Goal: Understand site structure: Understand site structure

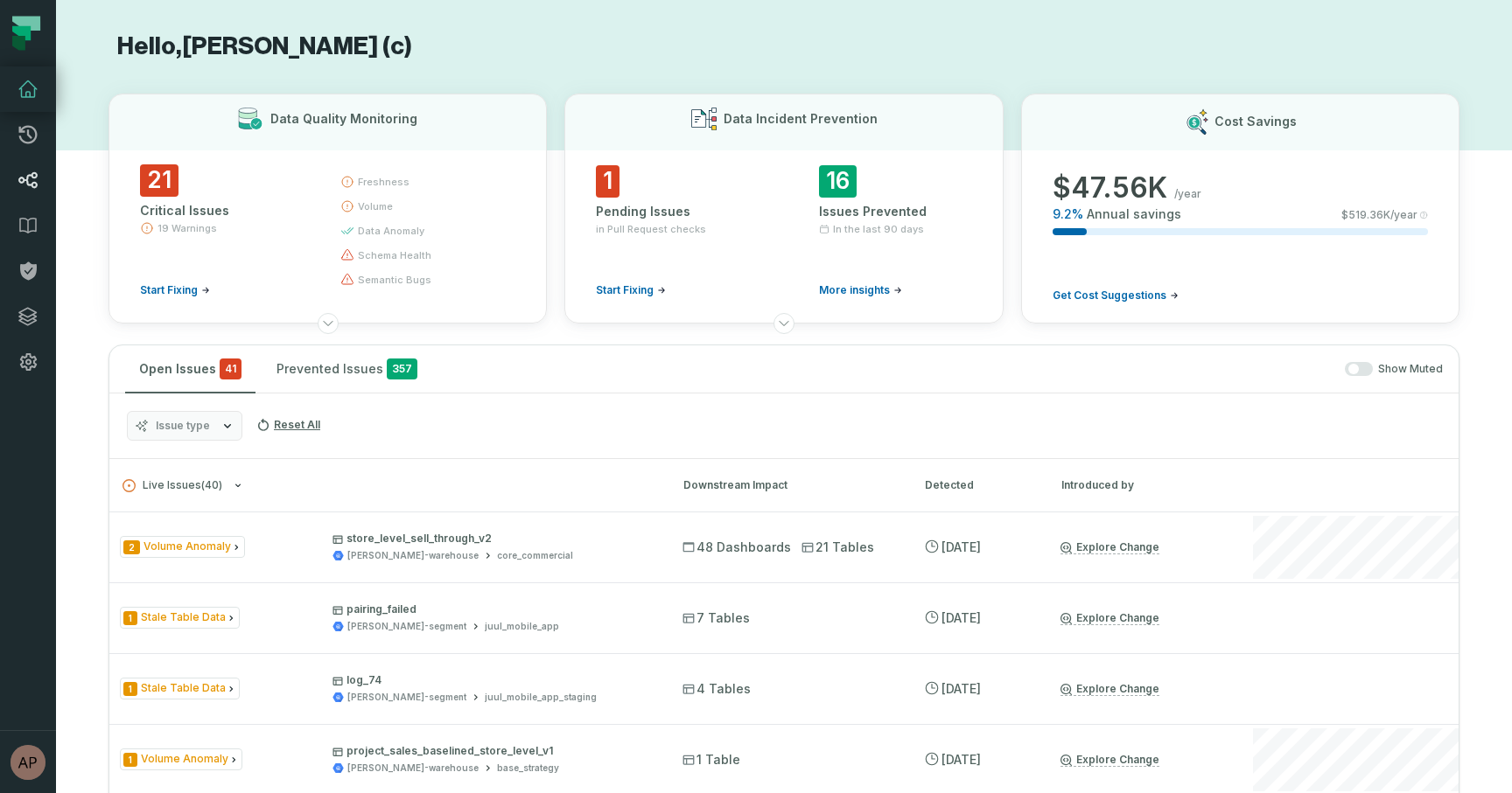
click at [30, 181] on icon at bounding box center [28, 179] width 21 height 21
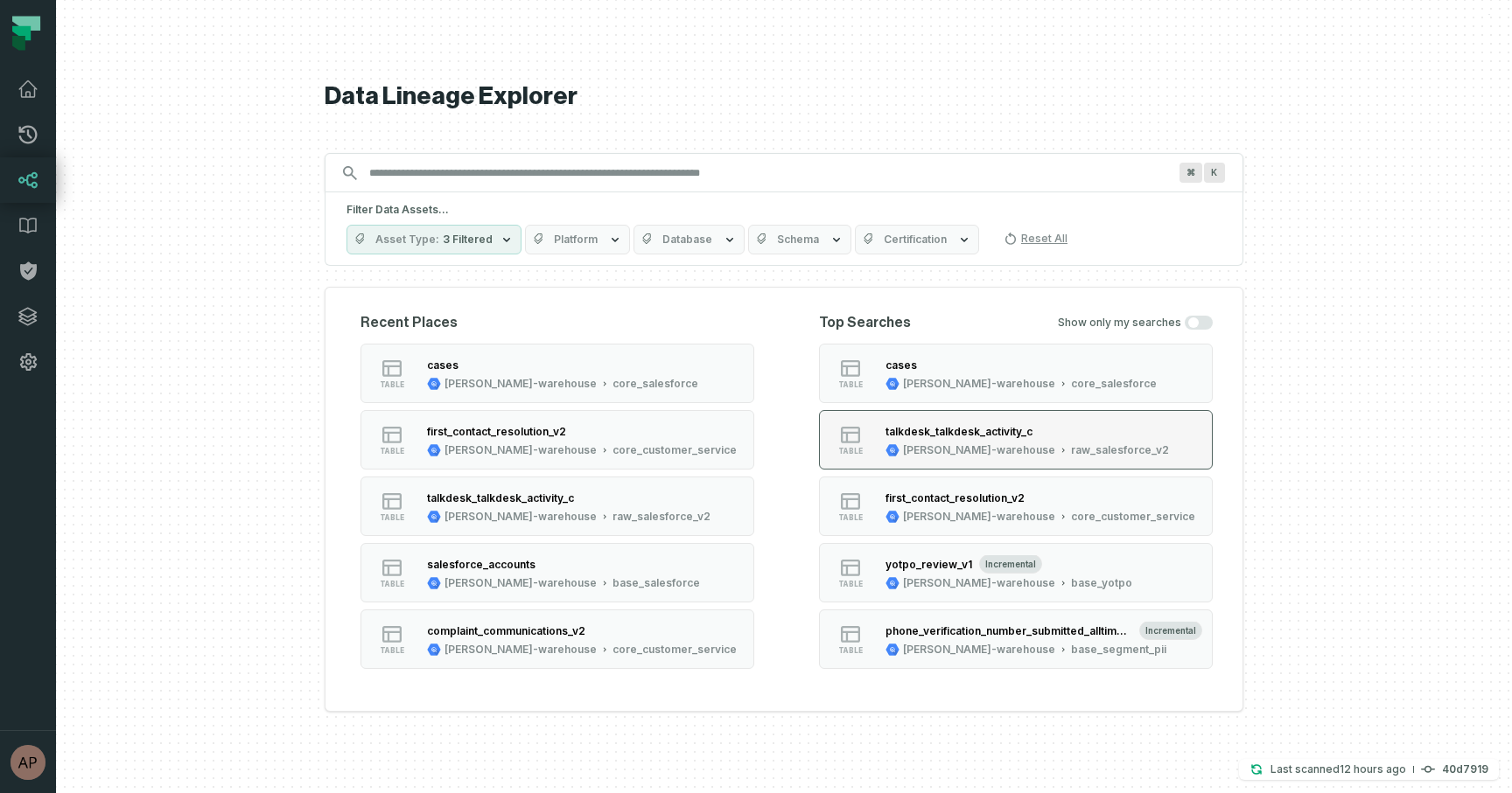
click at [889, 444] on icon "button" at bounding box center [892, 450] width 14 height 14
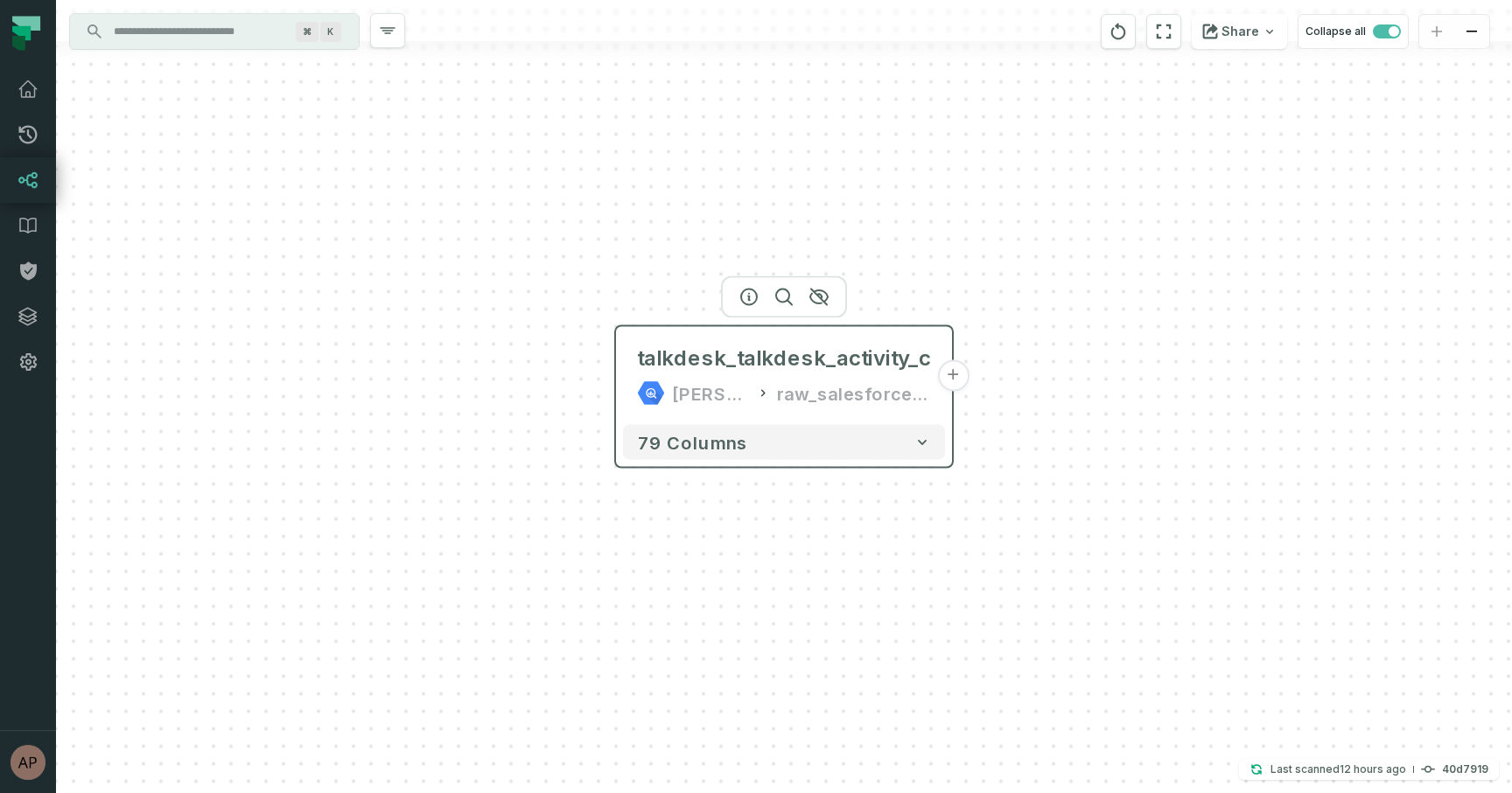
click at [961, 369] on button "+" at bounding box center [952, 376] width 31 height 31
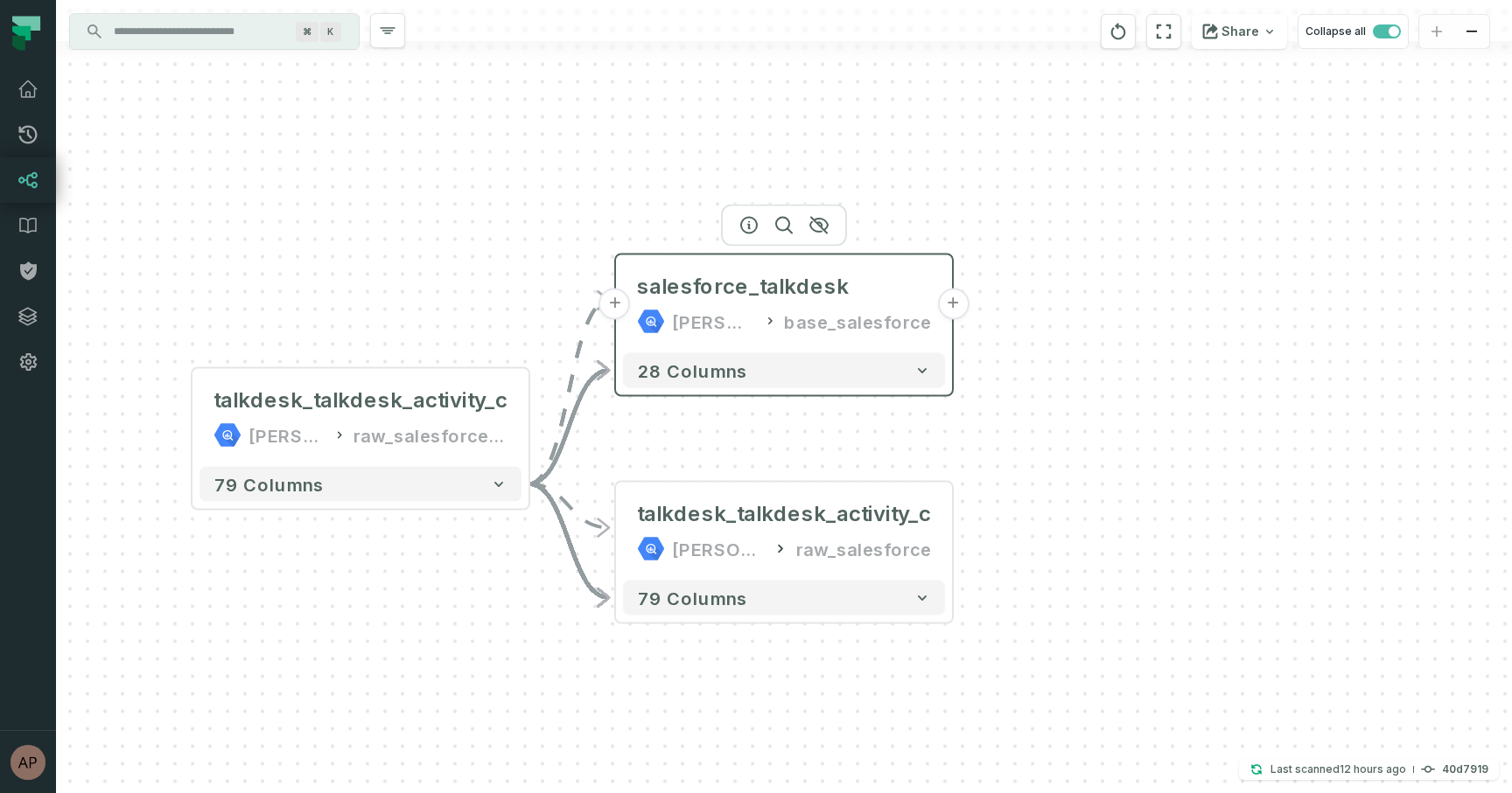
click at [951, 304] on button "+" at bounding box center [952, 305] width 31 height 31
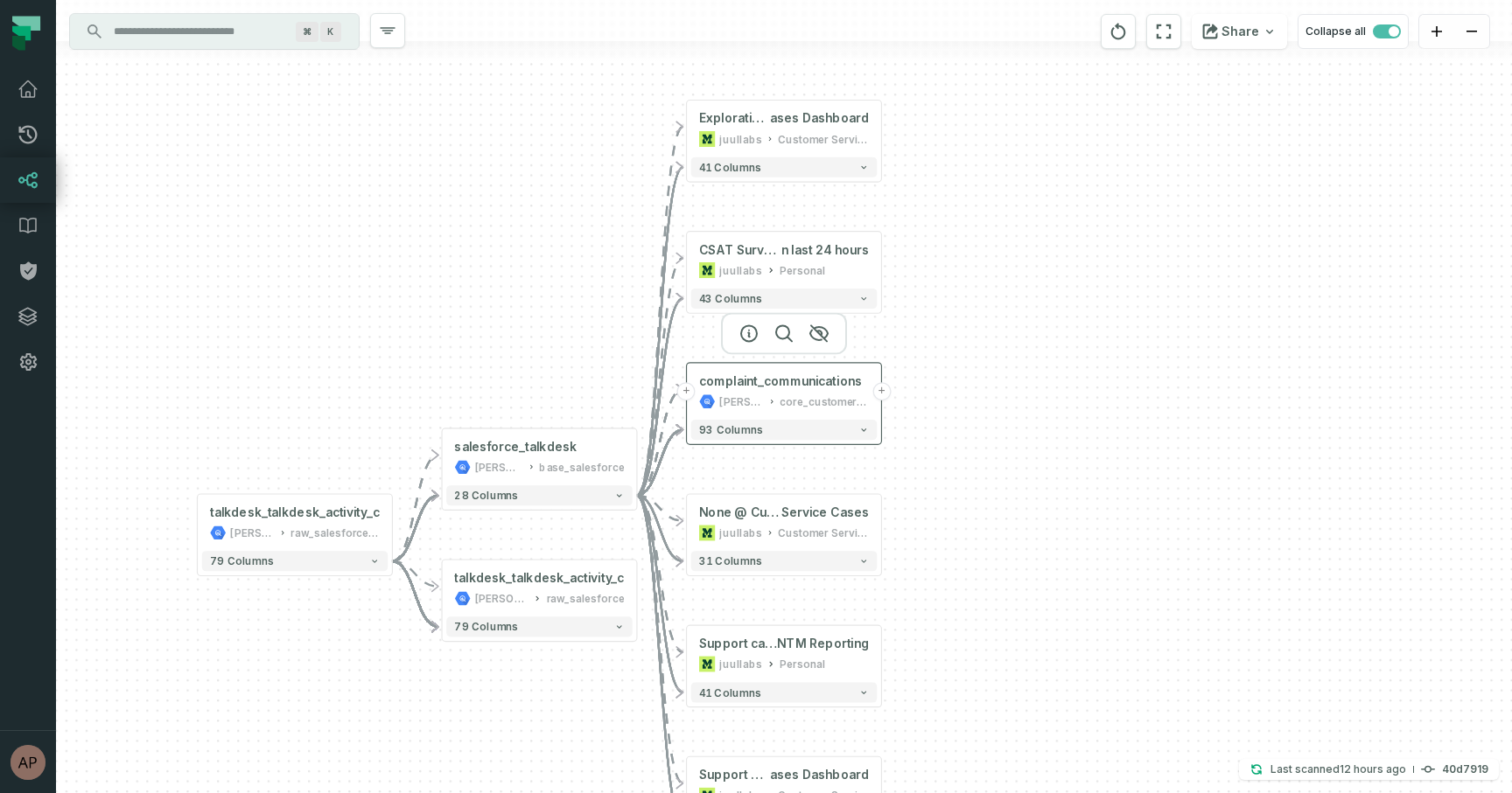
click at [883, 395] on button "+" at bounding box center [882, 391] width 18 height 18
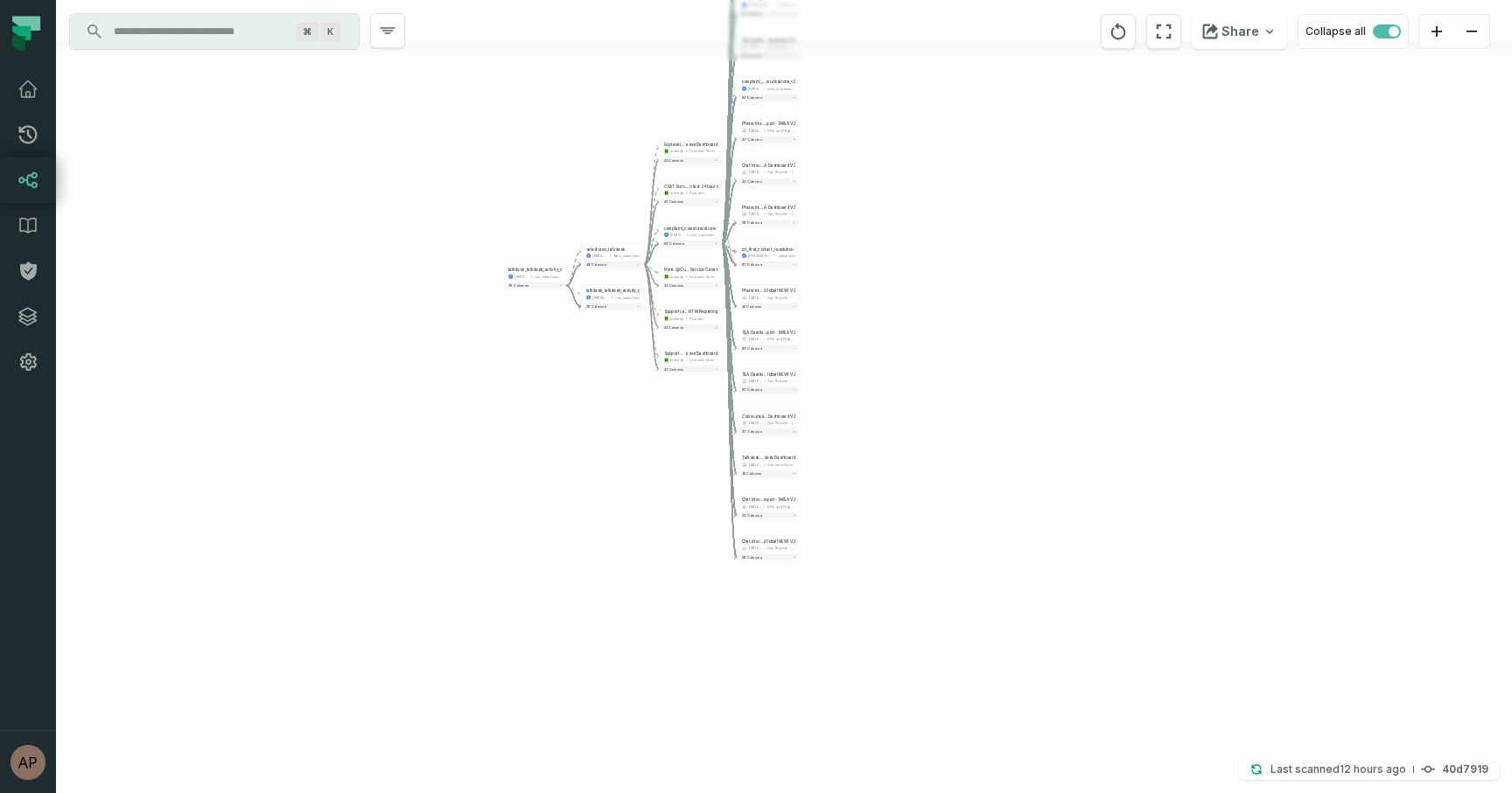
drag, startPoint x: 858, startPoint y: 254, endPoint x: 837, endPoint y: 51, distance: 204.1
click at [837, 50] on div "- complaint_communications [PERSON_NAME]-warehouse core_salesforce 93 columns +…" at bounding box center [784, 396] width 1456 height 793
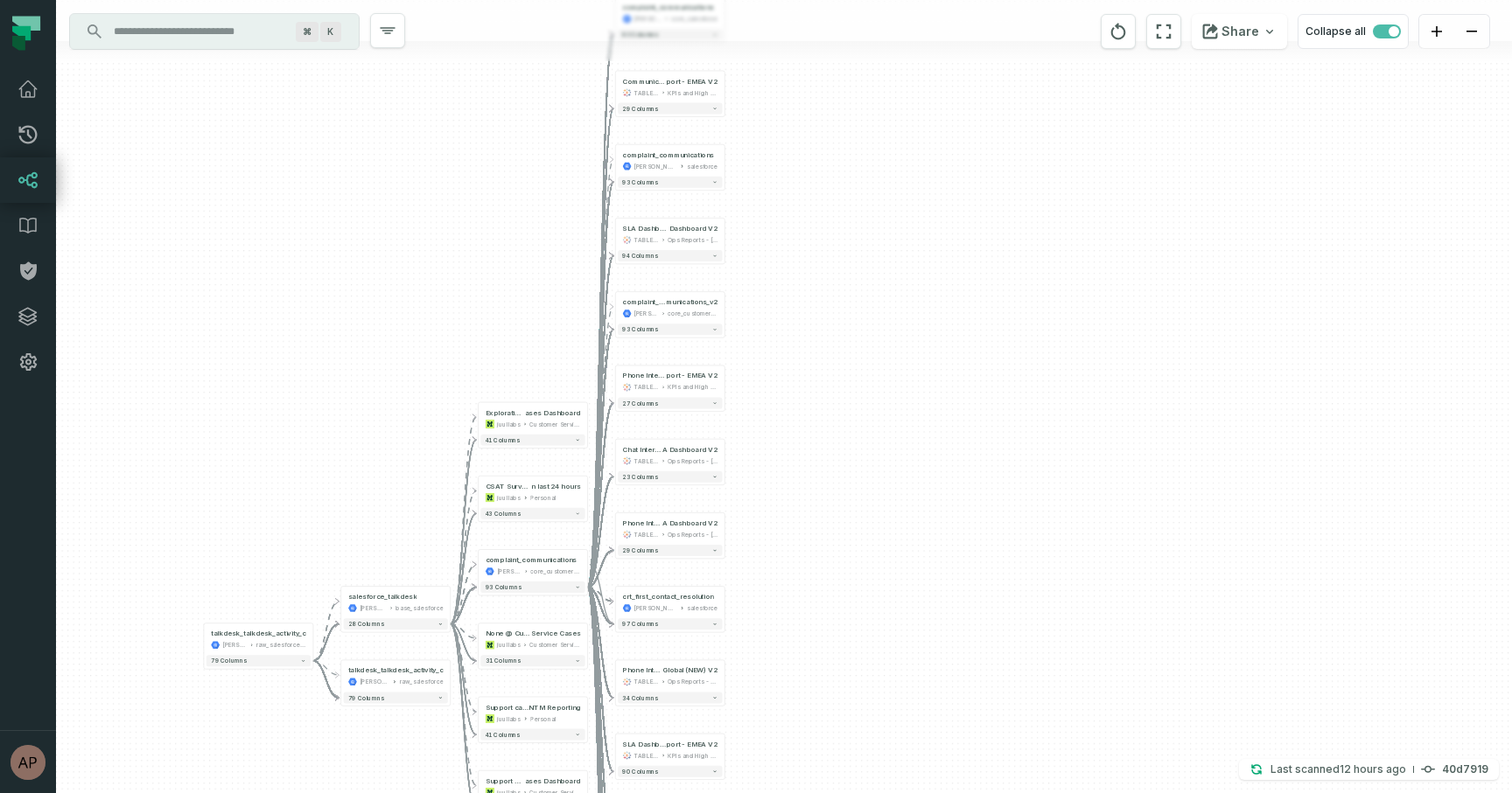
drag, startPoint x: 770, startPoint y: 374, endPoint x: 755, endPoint y: 800, distance: 426.3
click at [755, 792] on html "Pull Requests Dashboard Lineage Data Catalog Policies Integrations Settings [PE…" at bounding box center [756, 396] width 1512 height 793
click at [722, 159] on button "+" at bounding box center [723, 159] width 10 height 10
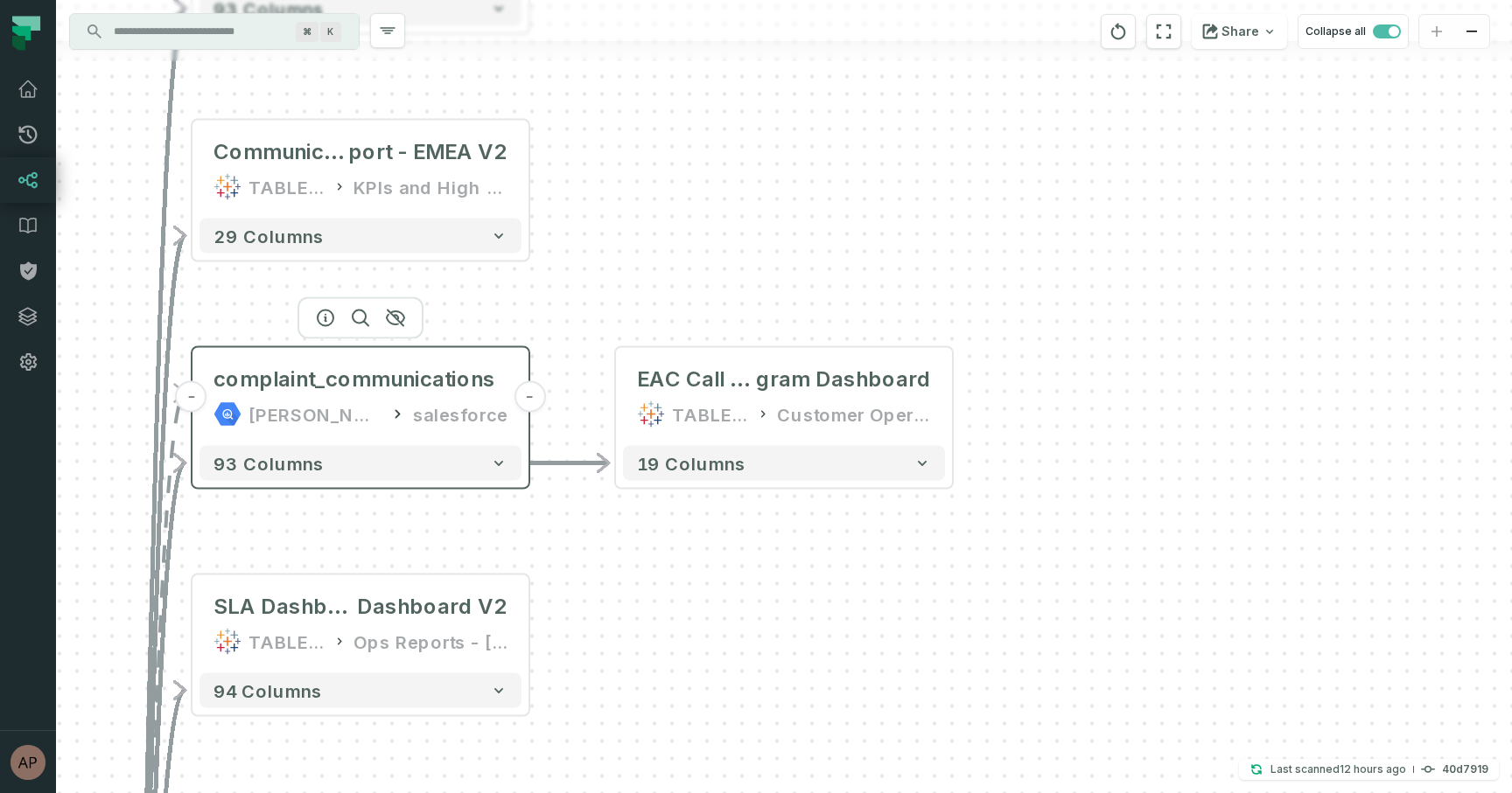
click at [525, 394] on button "-" at bounding box center [529, 396] width 31 height 31
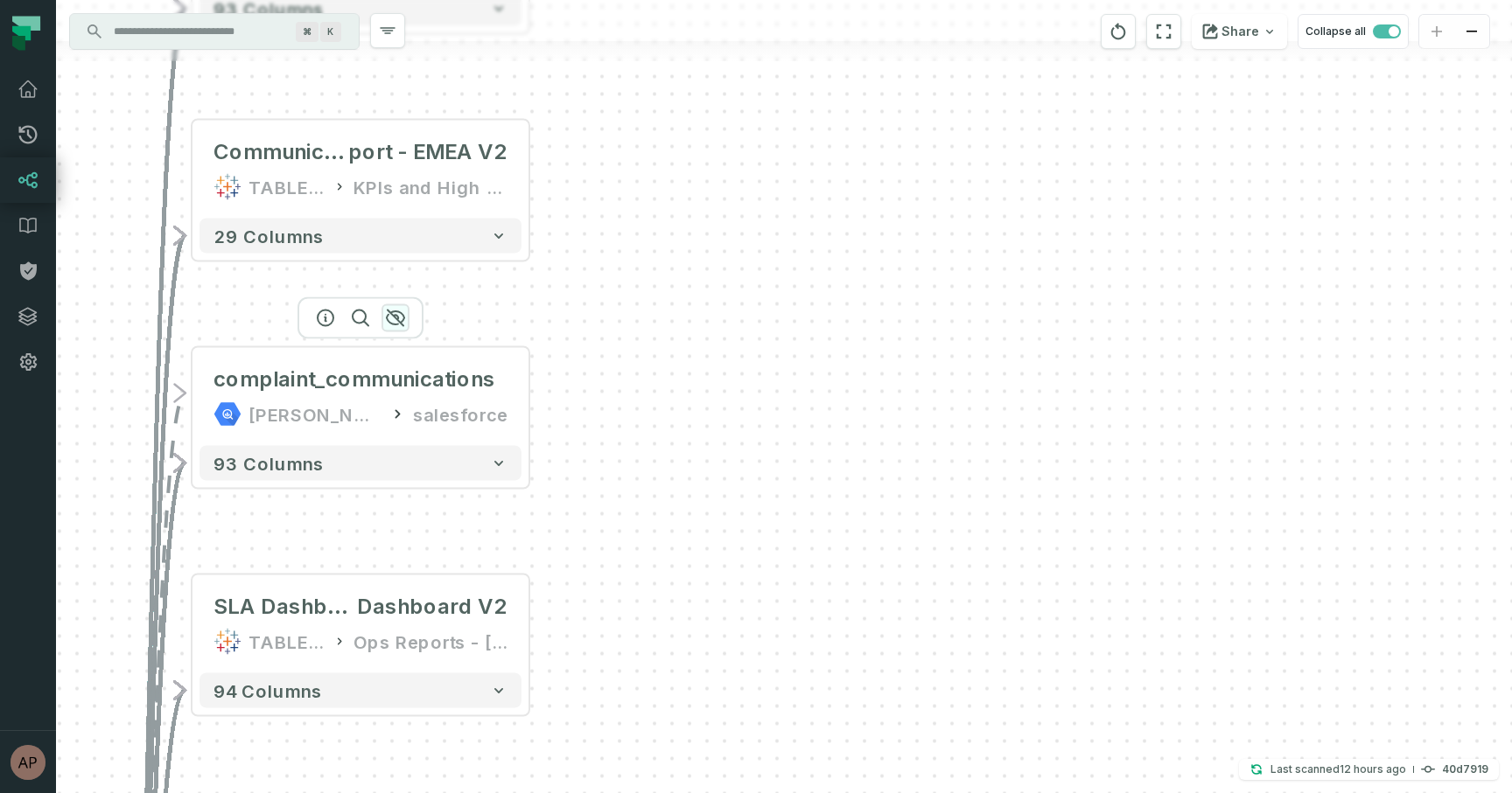
click at [403, 322] on icon "button" at bounding box center [395, 318] width 21 height 21
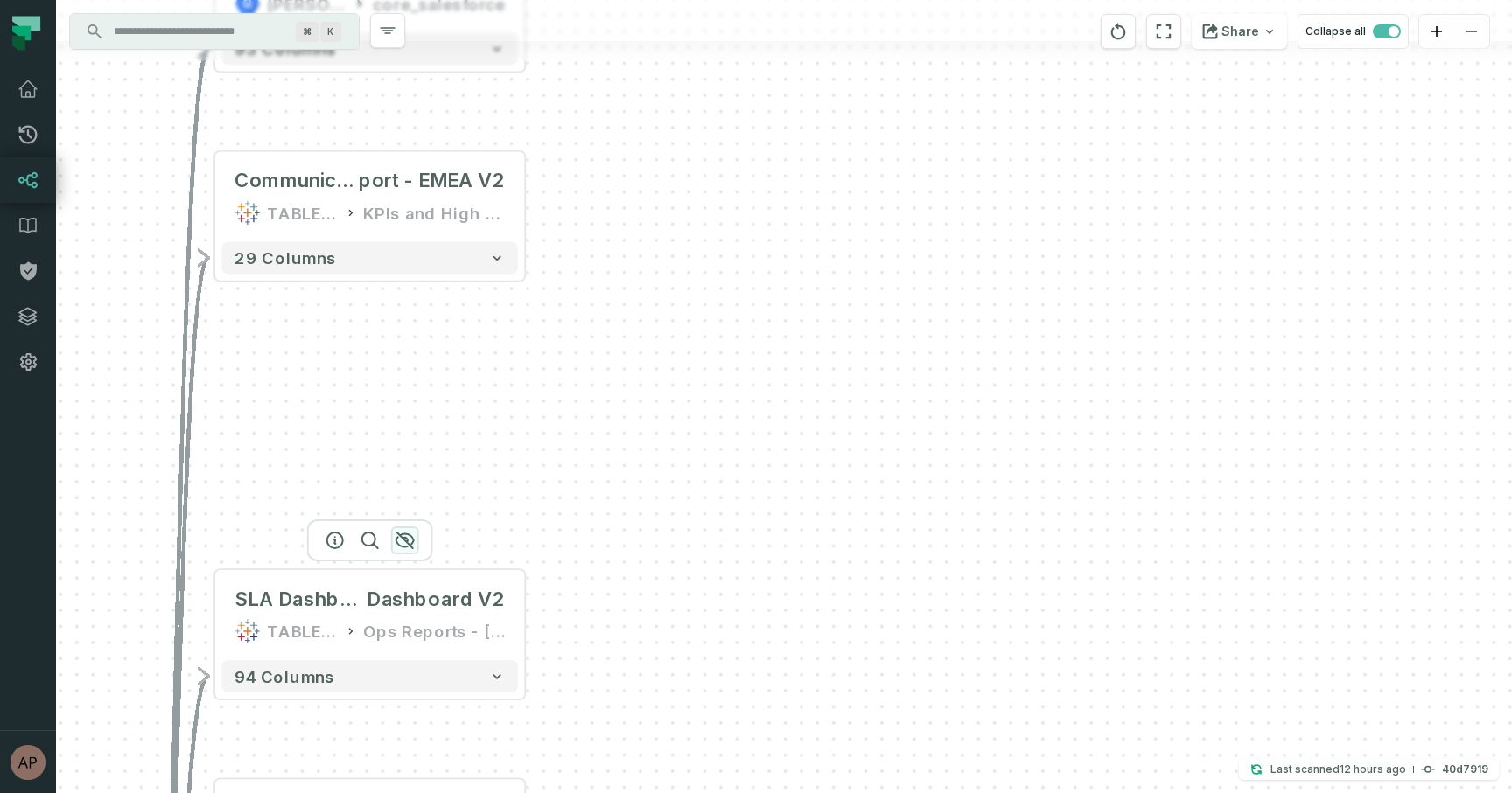
click at [410, 541] on icon "button" at bounding box center [405, 540] width 21 height 21
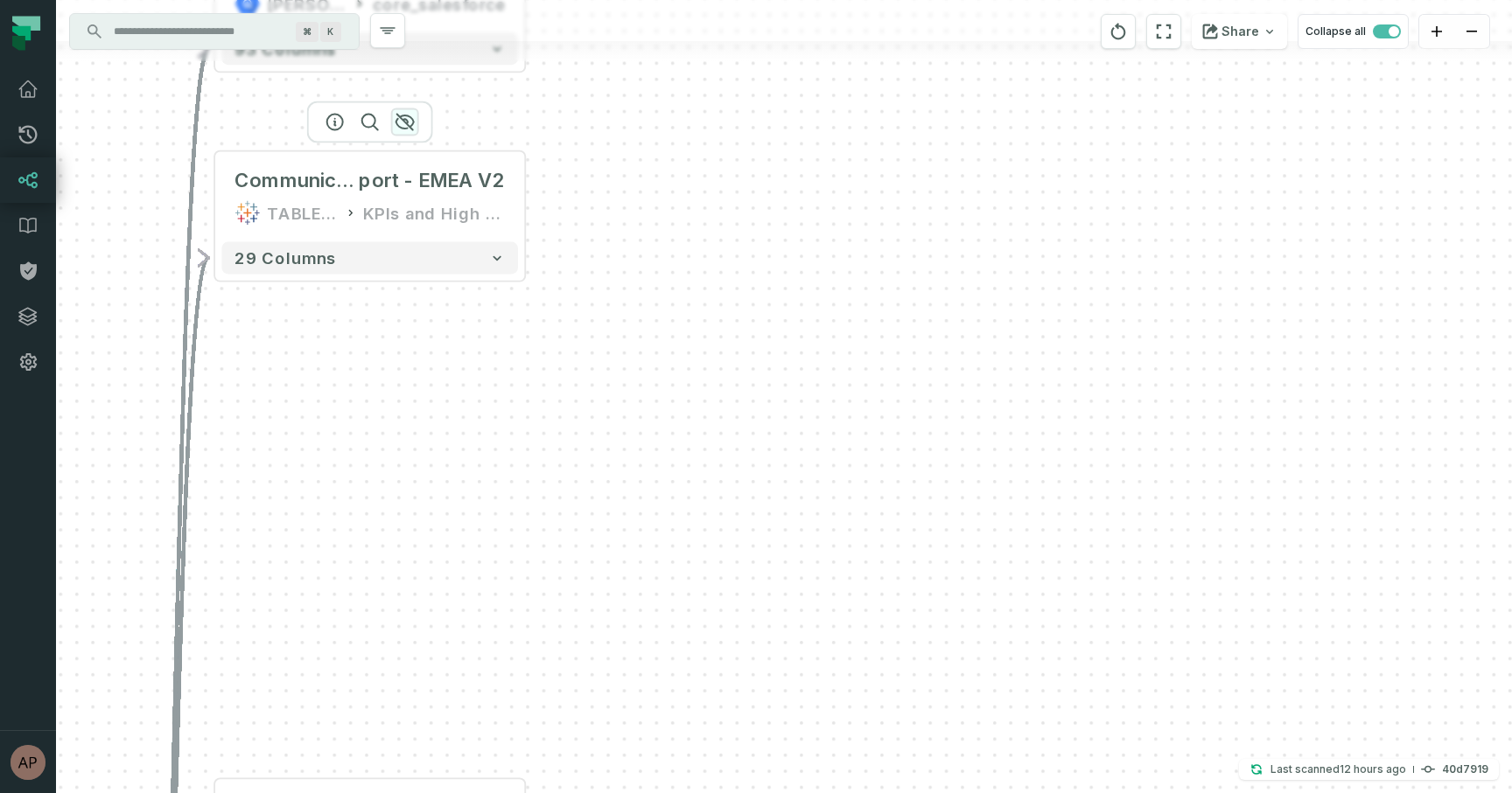
click at [410, 120] on icon "button" at bounding box center [405, 122] width 21 height 21
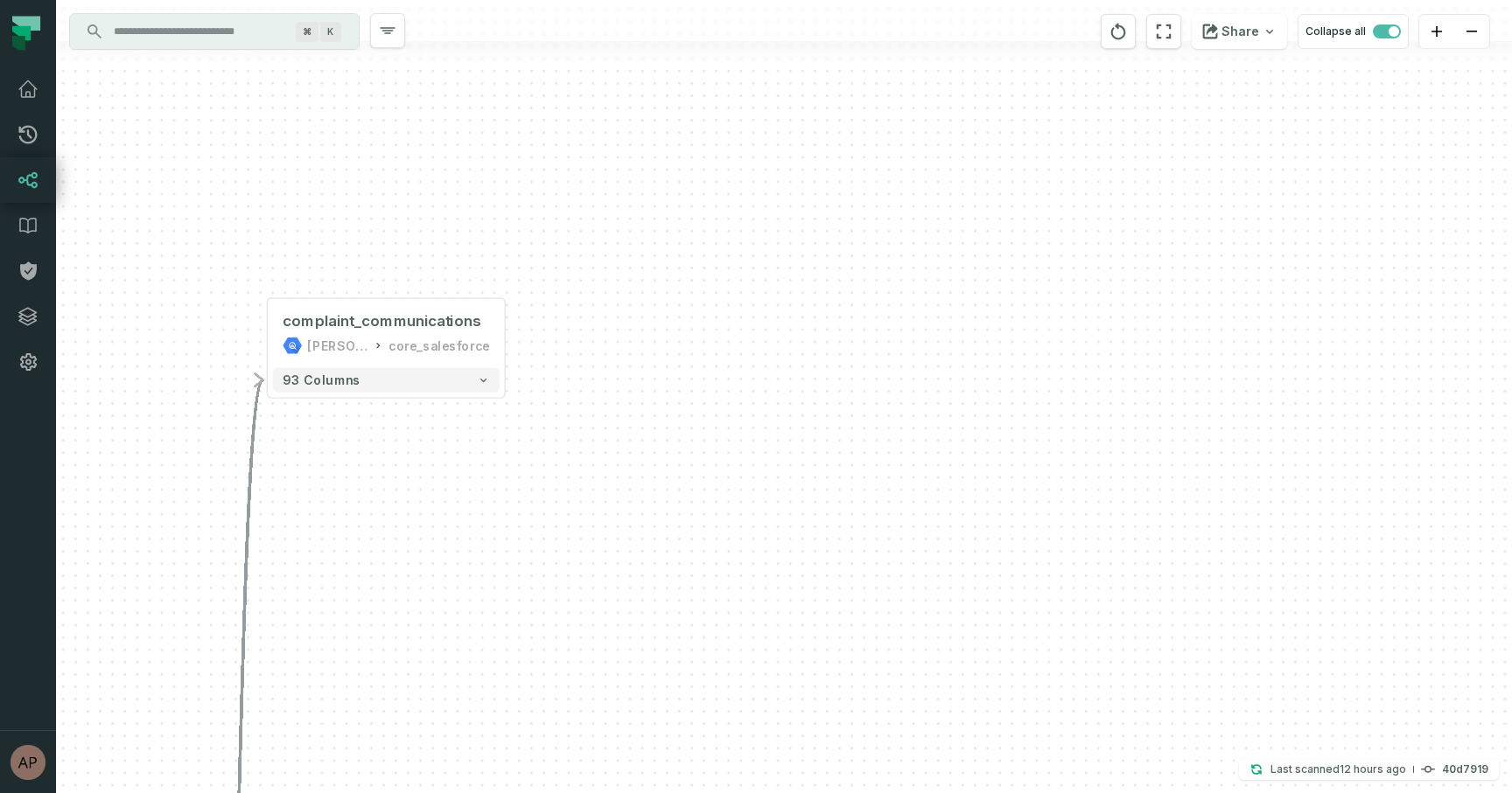
drag, startPoint x: 457, startPoint y: 127, endPoint x: 453, endPoint y: 440, distance: 313.0
click at [453, 440] on div "- complaint_communications [PERSON_NAME]-warehouse core_salesforce 93 columns -…" at bounding box center [784, 396] width 1456 height 793
click at [421, 271] on icon "button" at bounding box center [421, 269] width 21 height 21
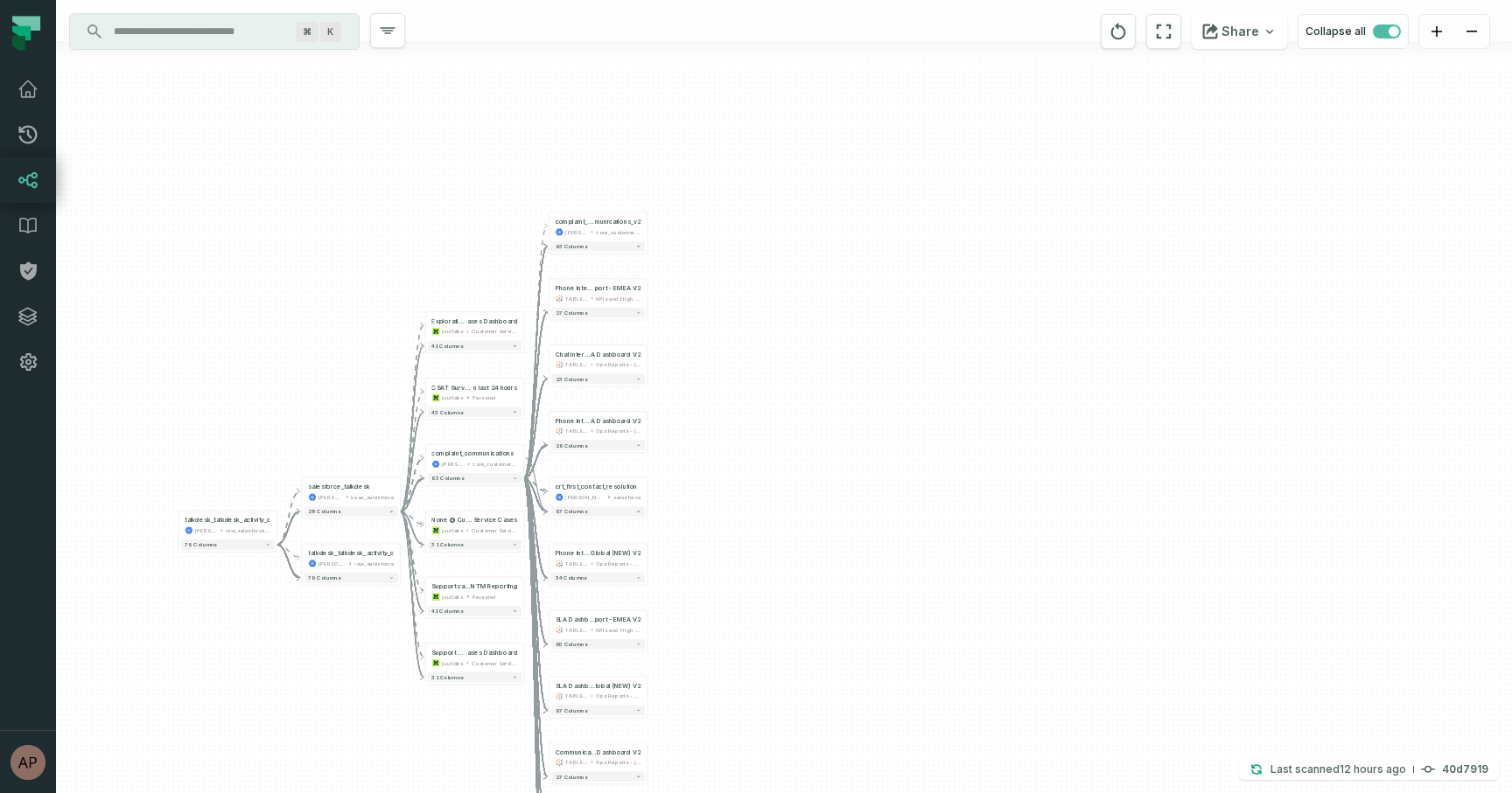
drag, startPoint x: 732, startPoint y: 462, endPoint x: 765, endPoint y: 172, distance: 291.9
click at [765, 172] on div "- complaint_com munications_v2 [PERSON_NAME]-warehouse core_customer_service + …" at bounding box center [784, 396] width 1456 height 793
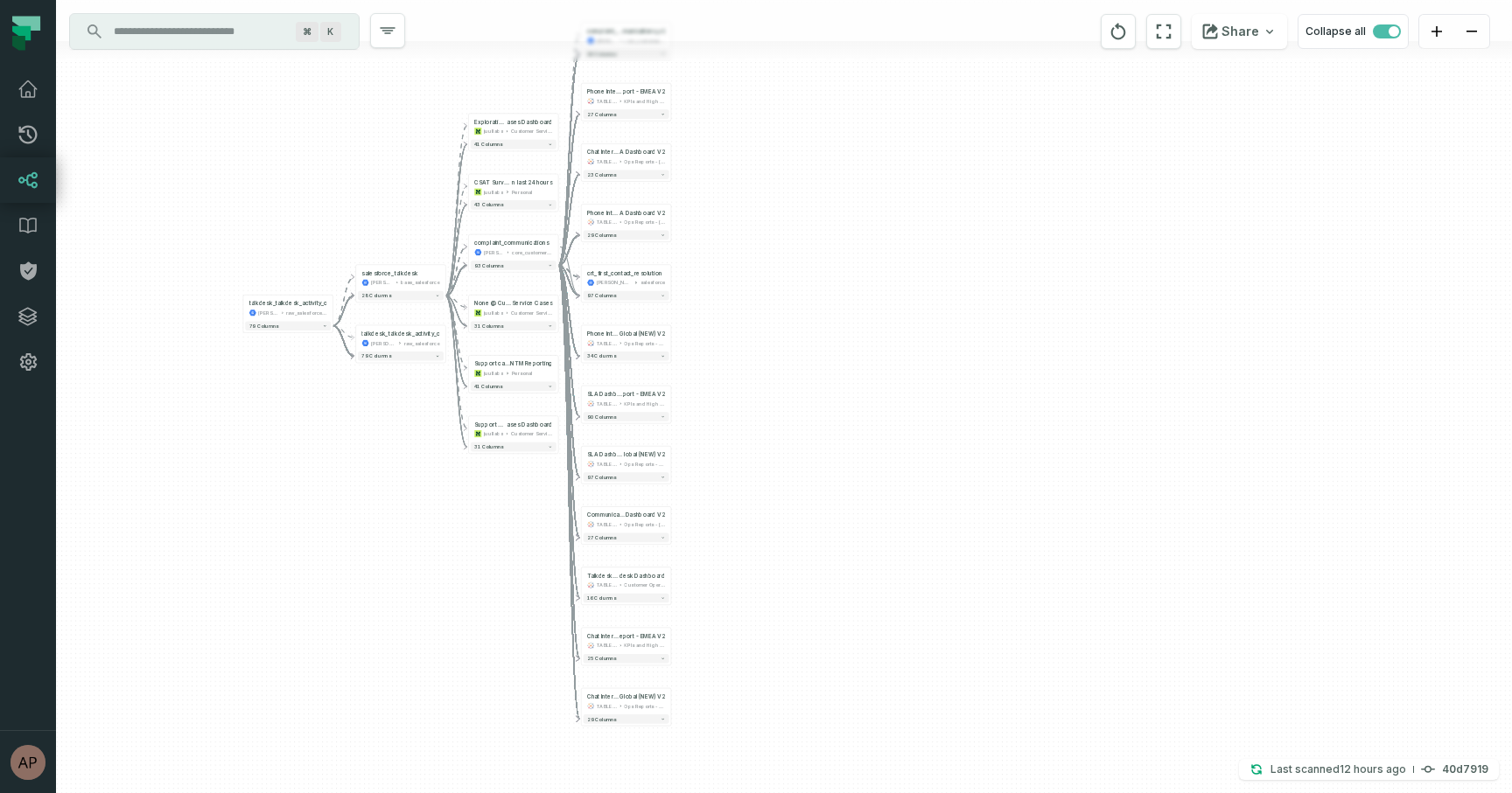
drag, startPoint x: 698, startPoint y: 483, endPoint x: 717, endPoint y: 270, distance: 213.8
click at [717, 270] on div "- complaint_com munications_v2 [PERSON_NAME]-warehouse core_customer_service + …" at bounding box center [784, 396] width 1456 height 793
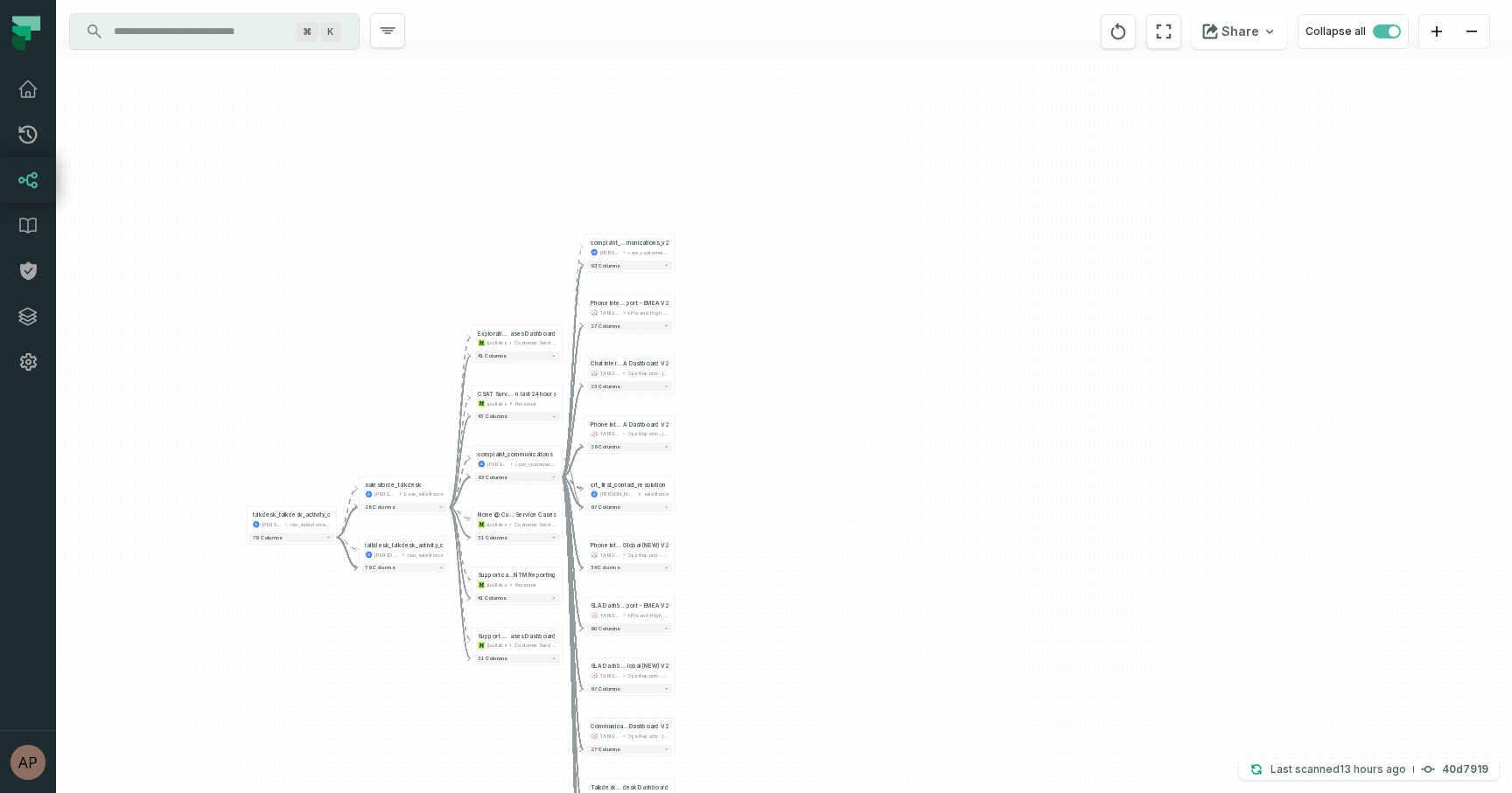
drag, startPoint x: 749, startPoint y: 127, endPoint x: 752, endPoint y: 339, distance: 212.0
click at [752, 339] on div "- complaint_com munications_v2 [PERSON_NAME]-warehouse core_customer_service + …" at bounding box center [784, 396] width 1456 height 793
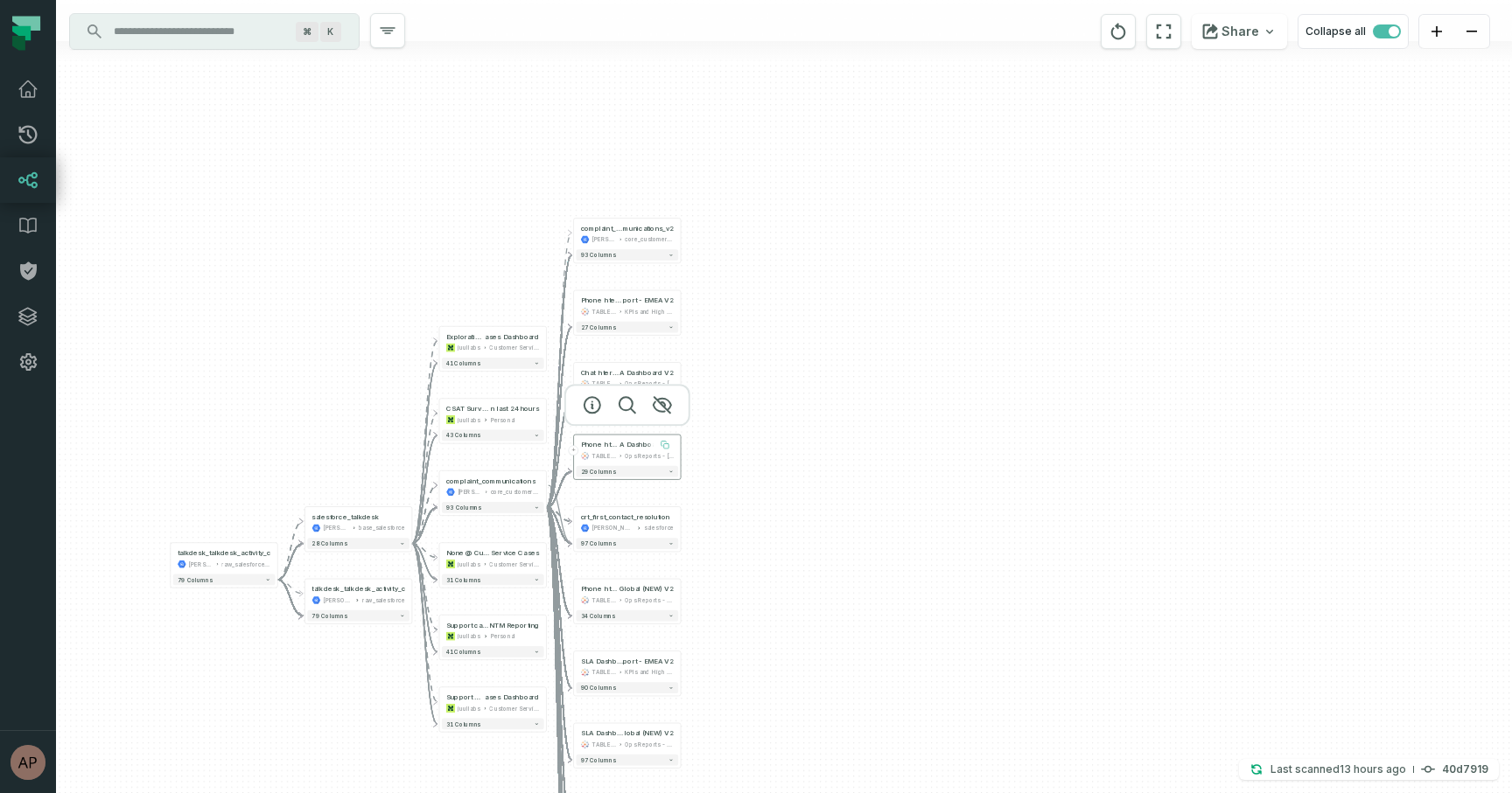
click at [661, 448] on icon at bounding box center [665, 445] width 9 height 9
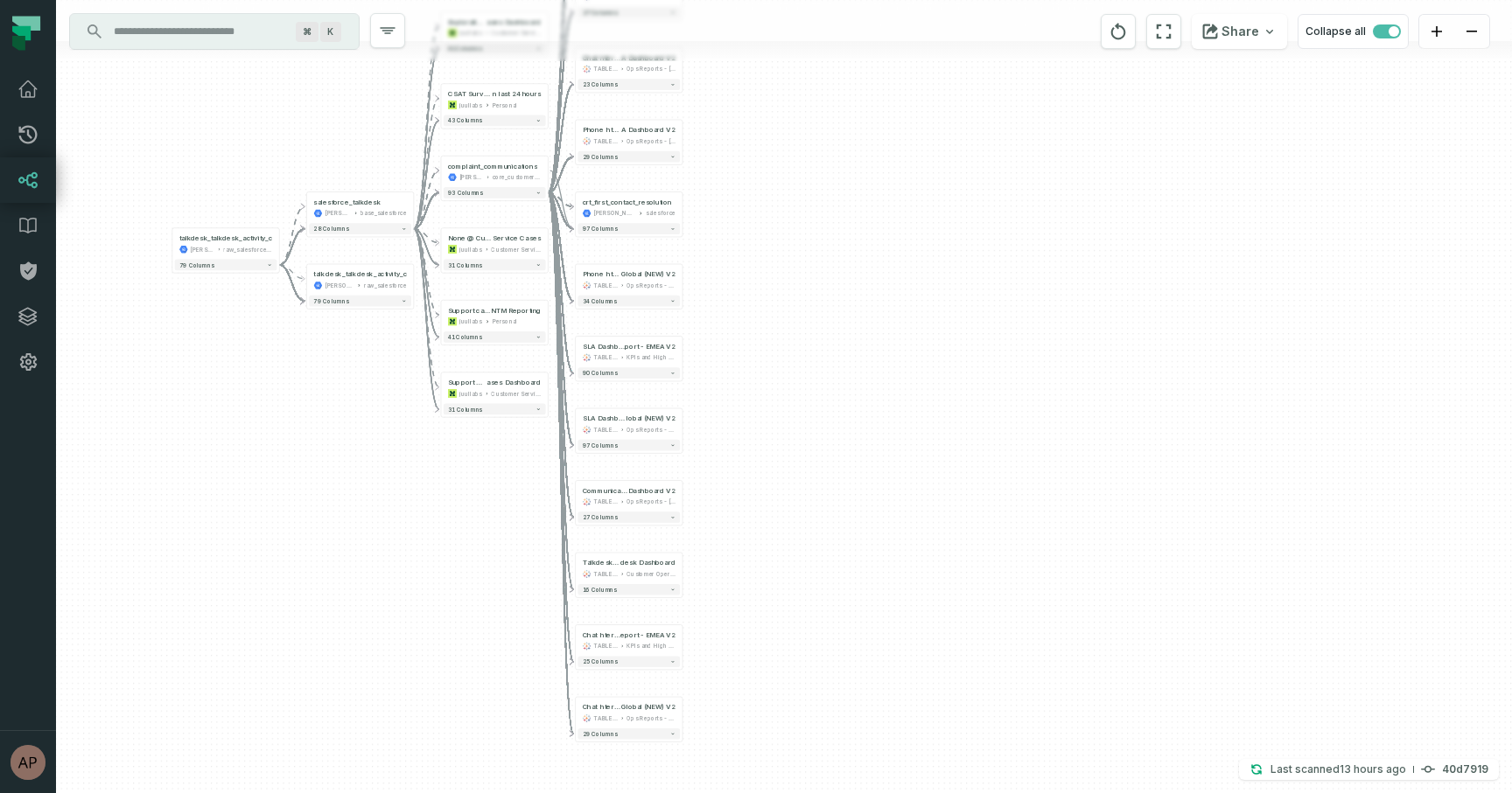
drag, startPoint x: 804, startPoint y: 522, endPoint x: 805, endPoint y: 206, distance: 316.0
click at [805, 206] on div "- complaint_com munications_v2 [PERSON_NAME]-warehouse core_customer_service + …" at bounding box center [784, 396] width 1456 height 793
click at [1280, 767] on p "Last scanned [DATE] 11:26:07 PM" at bounding box center [1337, 769] width 135 height 17
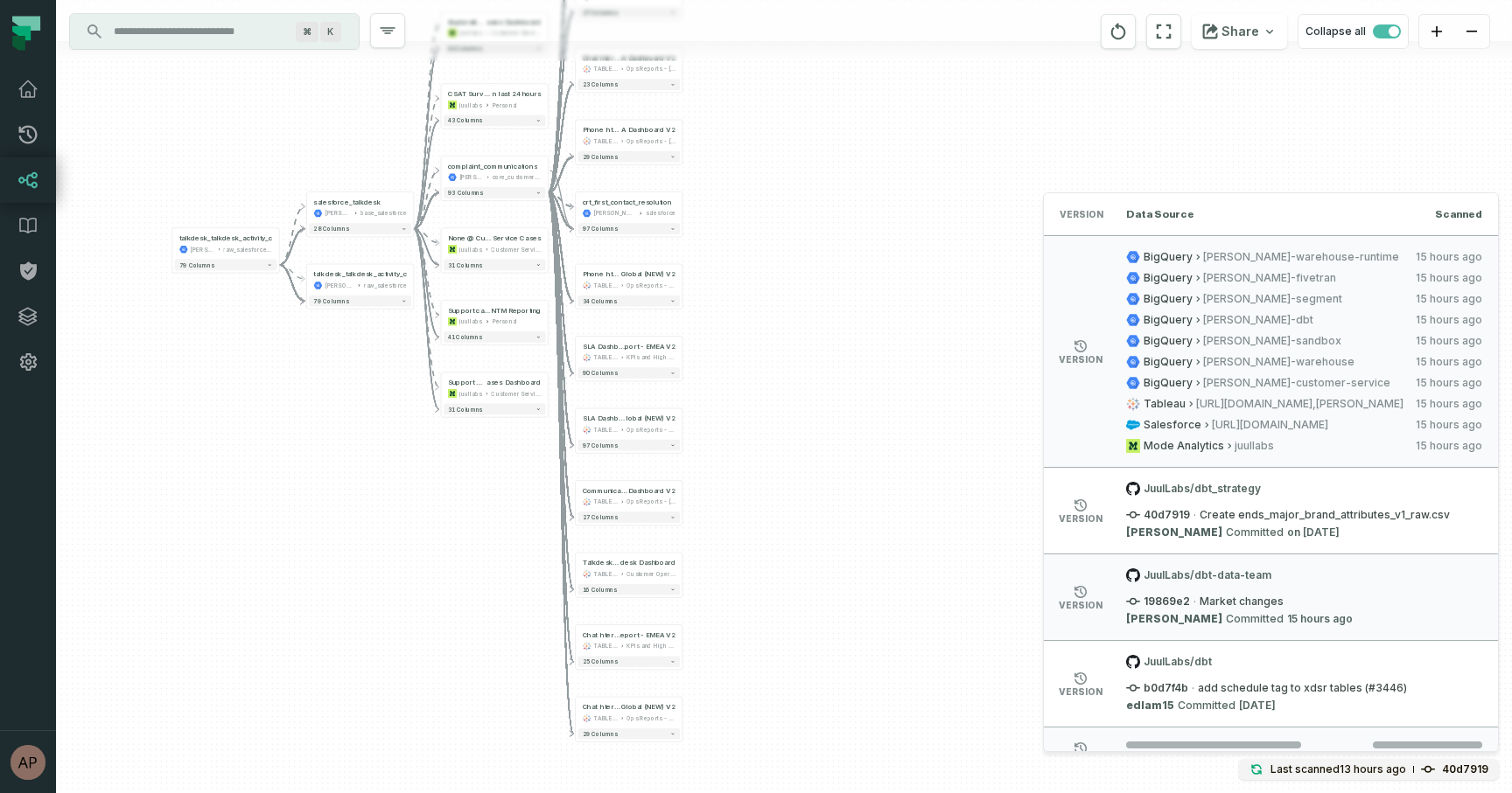
click at [952, 571] on div "- complaint_com munications_v2 [PERSON_NAME]-warehouse core_customer_service + …" at bounding box center [784, 396] width 1456 height 793
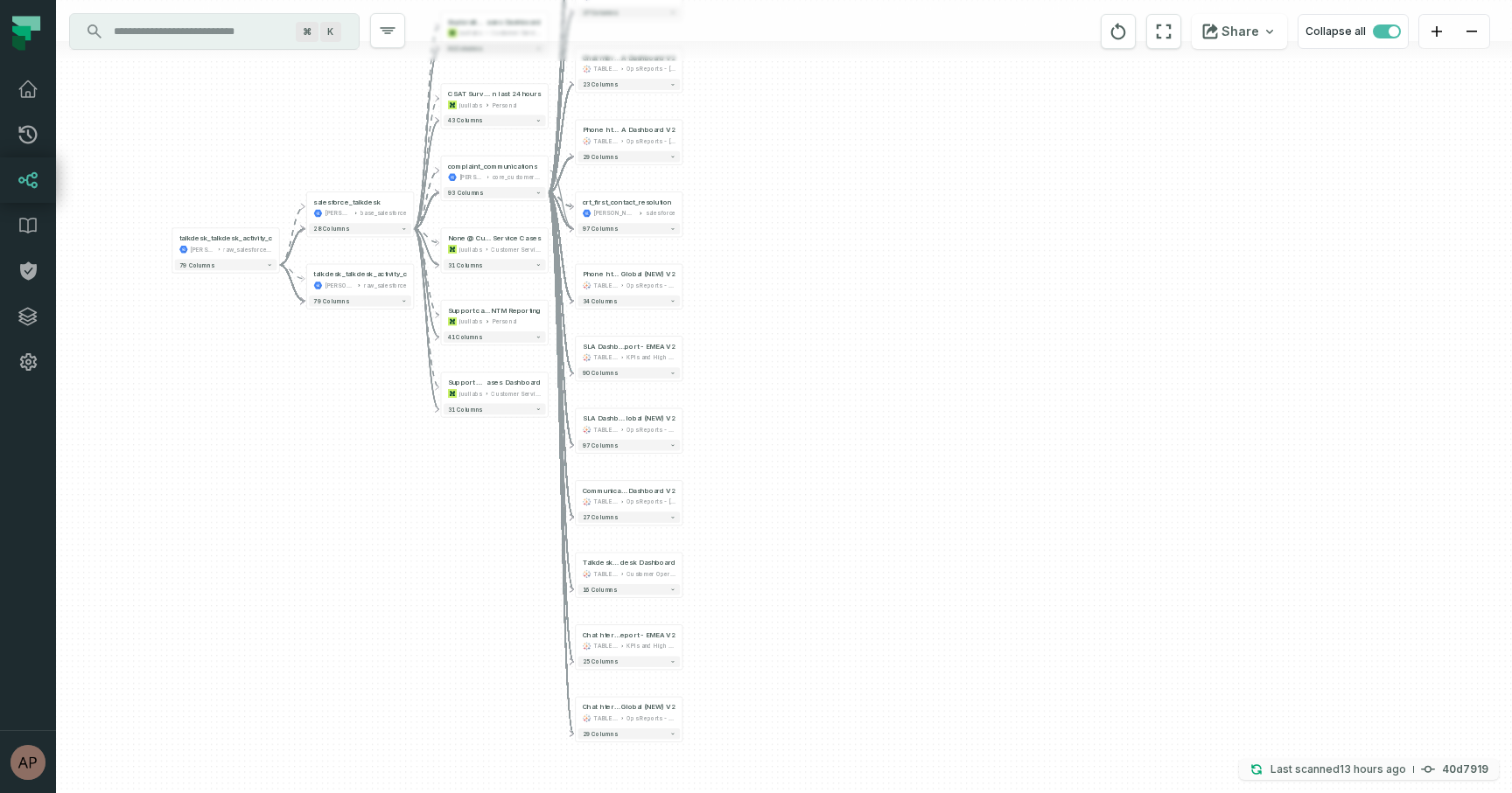
click at [1263, 777] on button "Last scanned [DATE] 11:26:07 PM 40d7919" at bounding box center [1368, 769] width 260 height 21
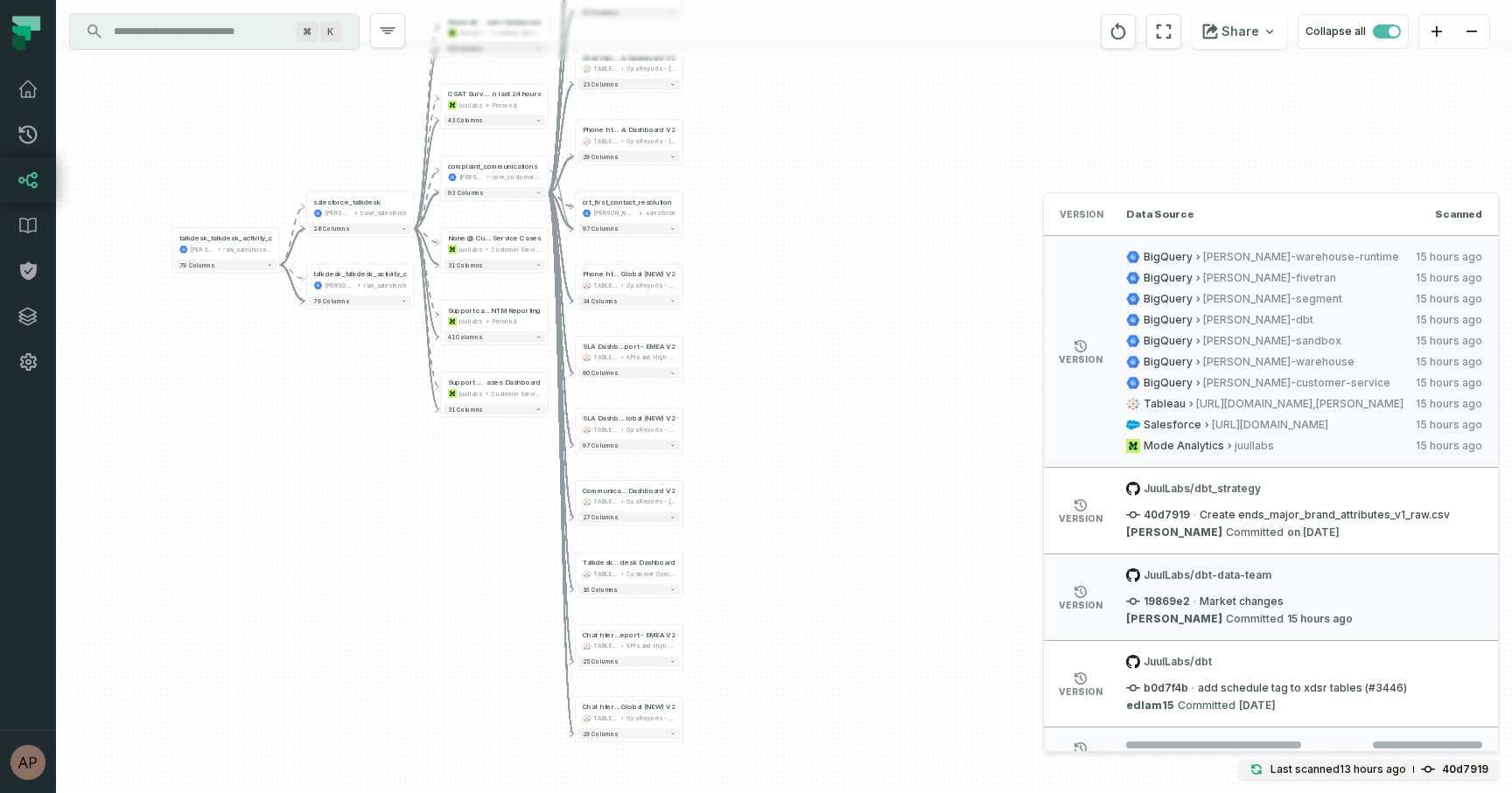
click at [1027, 680] on div "- complaint_com munications_v2 [PERSON_NAME]-warehouse core_customer_service + …" at bounding box center [784, 396] width 1456 height 793
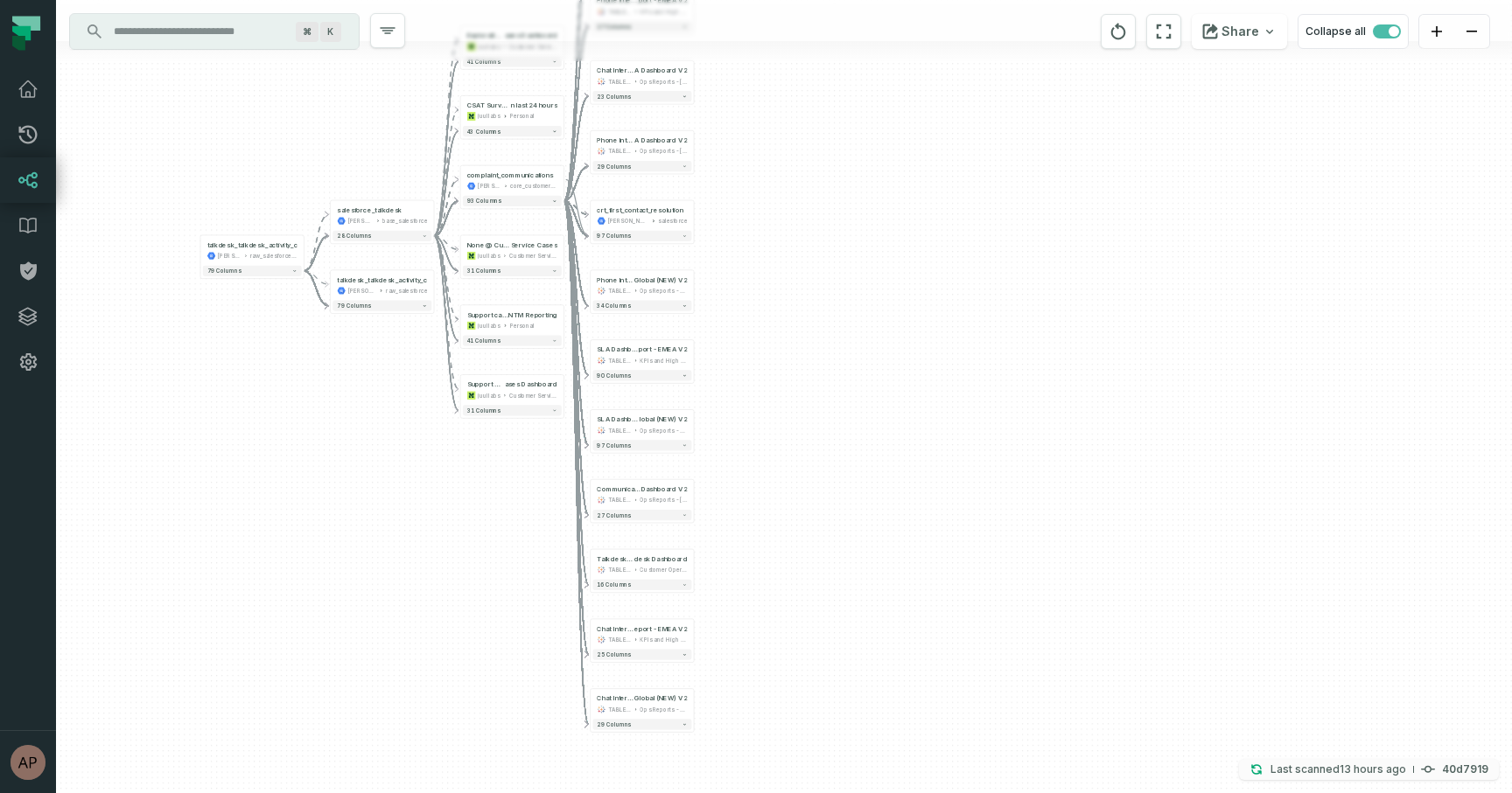
click at [1261, 773] on icon "button" at bounding box center [1256, 770] width 9 height 9
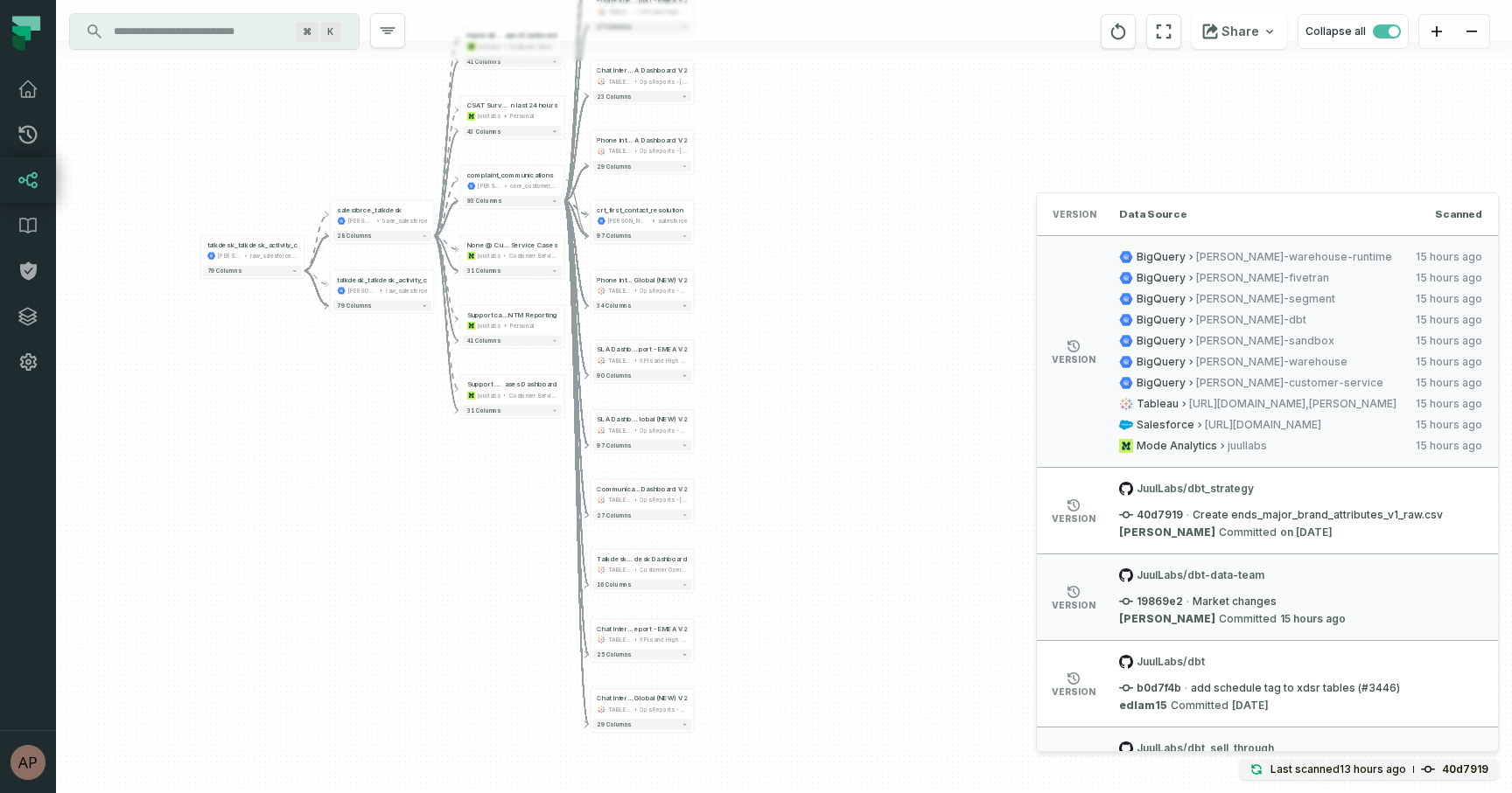
scroll to position [62, 0]
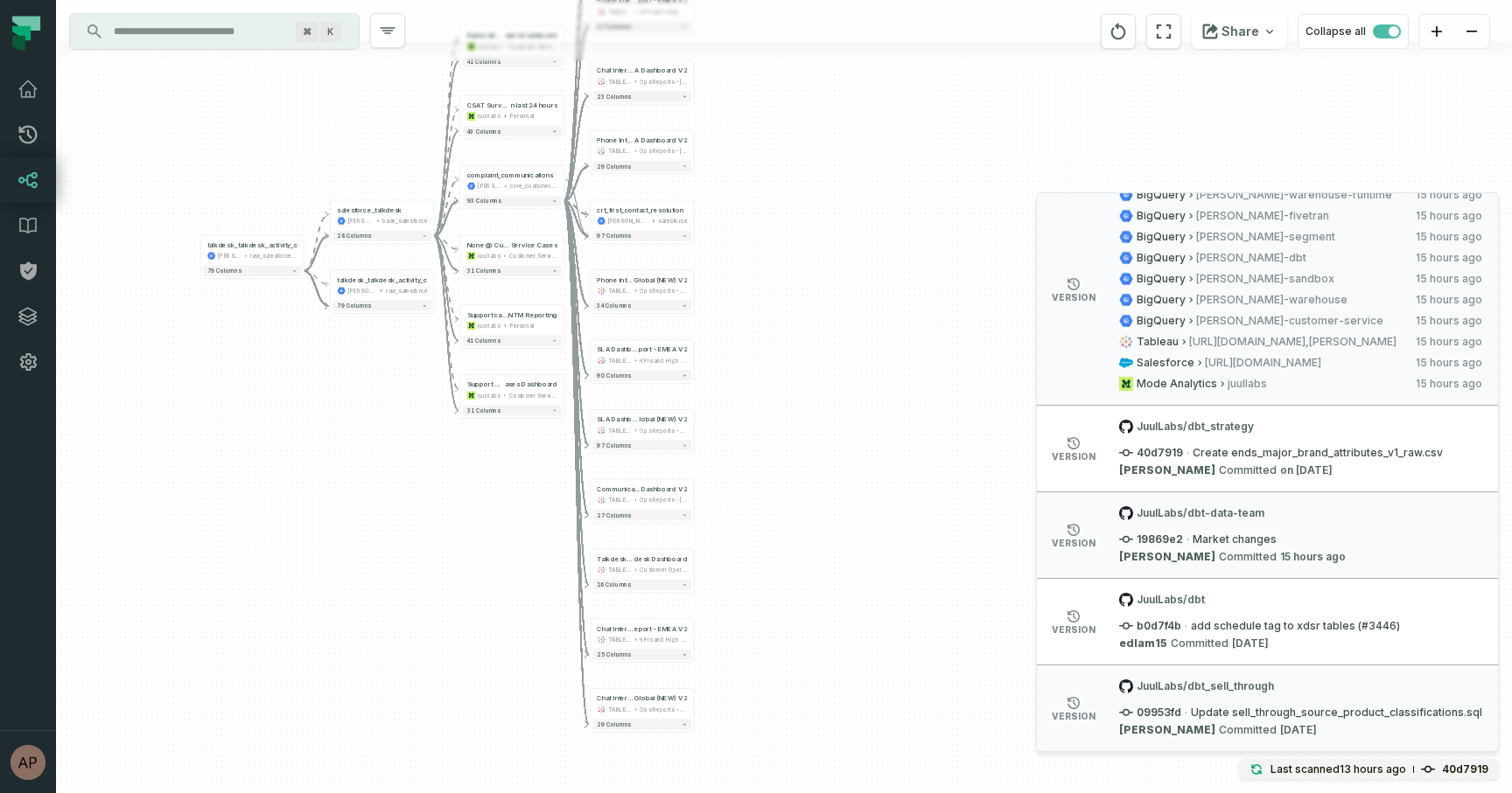
click at [934, 410] on div "- complaint_com munications_v2 [PERSON_NAME]-warehouse core_customer_service + …" at bounding box center [784, 396] width 1456 height 793
